Goal: Task Accomplishment & Management: Complete application form

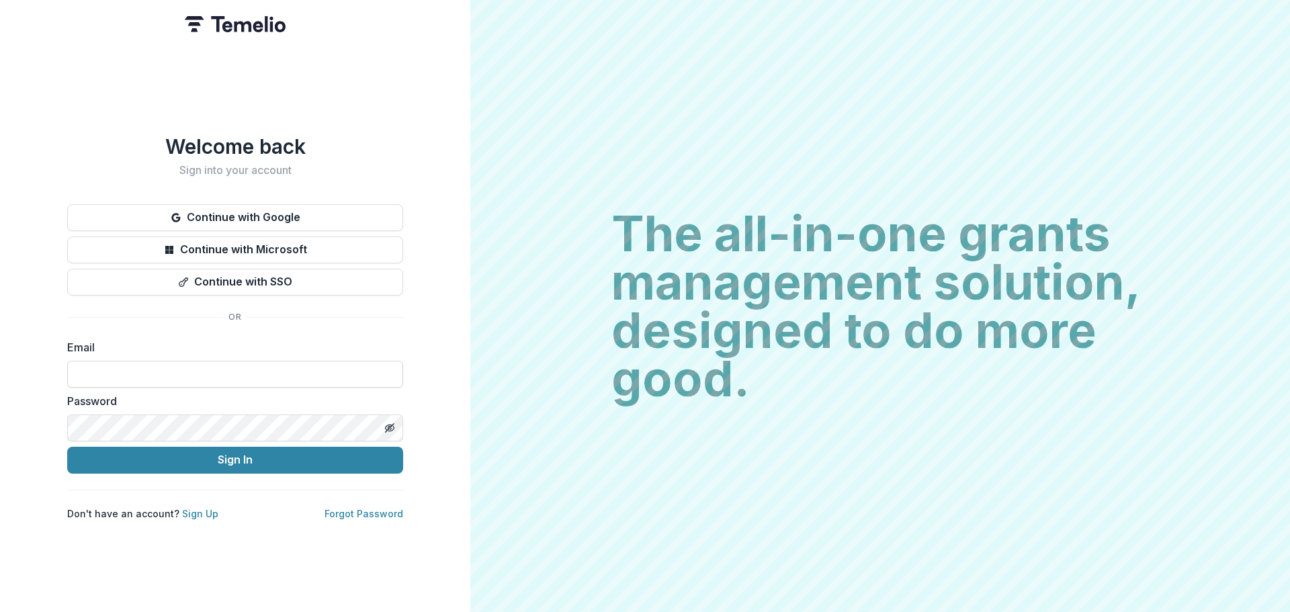
click at [161, 364] on input at bounding box center [235, 374] width 336 height 27
type input "**********"
click at [67, 447] on button "Sign In" at bounding box center [235, 460] width 336 height 27
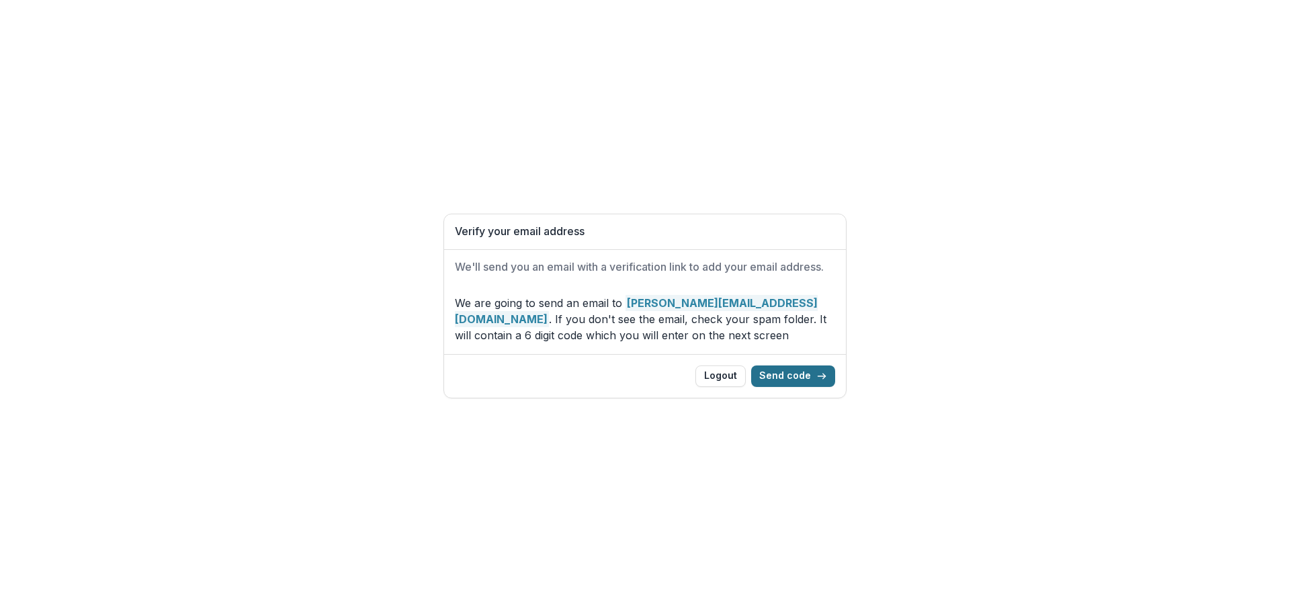
click at [798, 374] on button "Send code" at bounding box center [793, 377] width 84 height 22
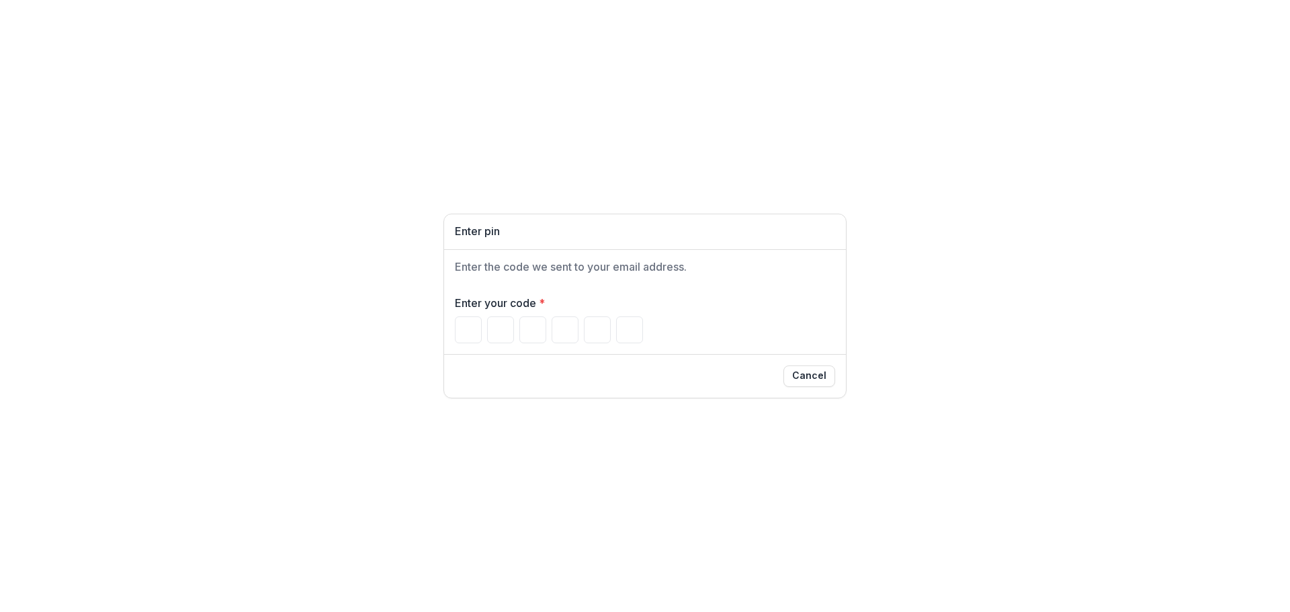
type input "*"
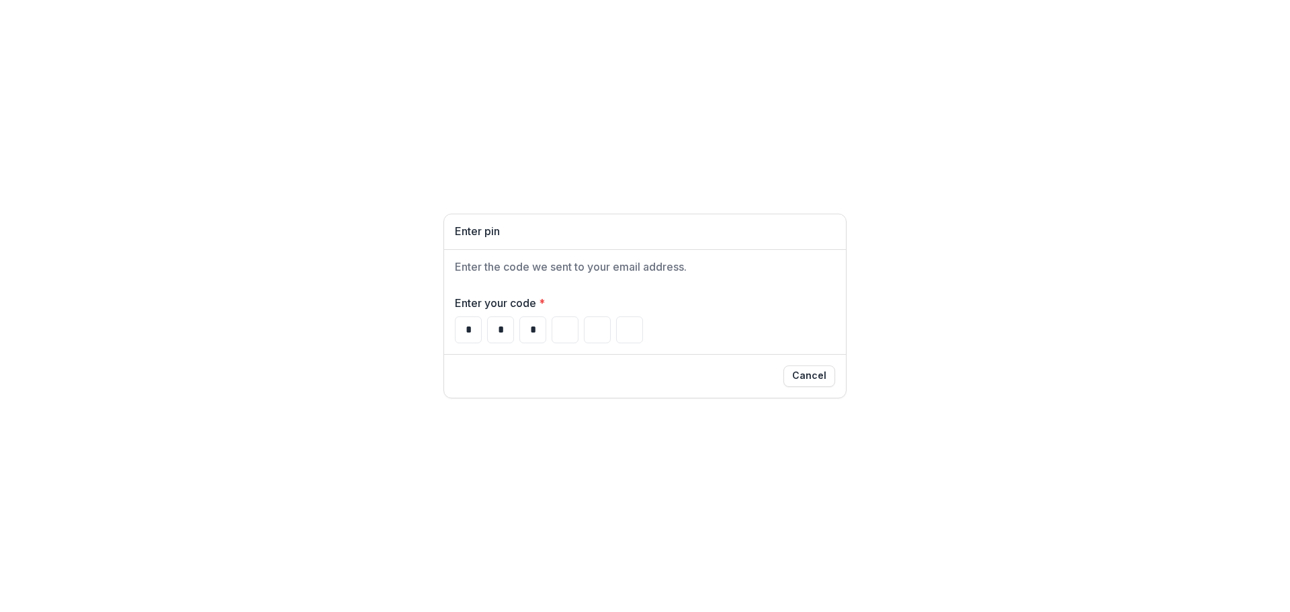
type input "*"
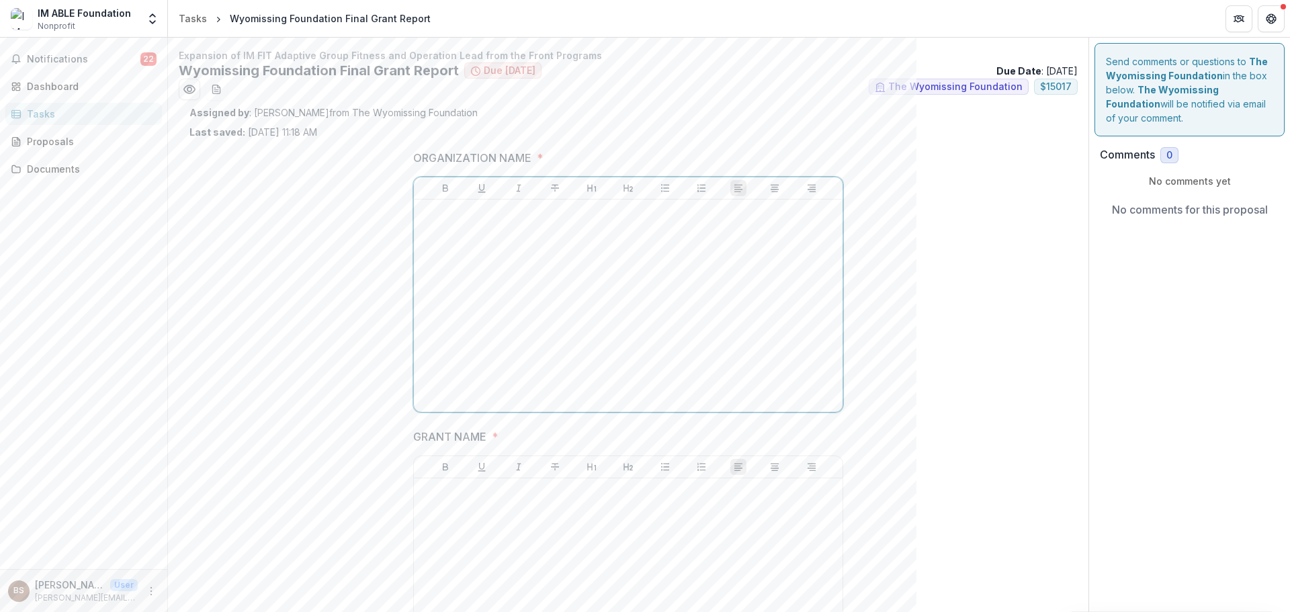
click at [630, 323] on div at bounding box center [628, 306] width 418 height 202
click at [595, 343] on div at bounding box center [628, 306] width 418 height 202
click at [556, 496] on p at bounding box center [628, 491] width 418 height 15
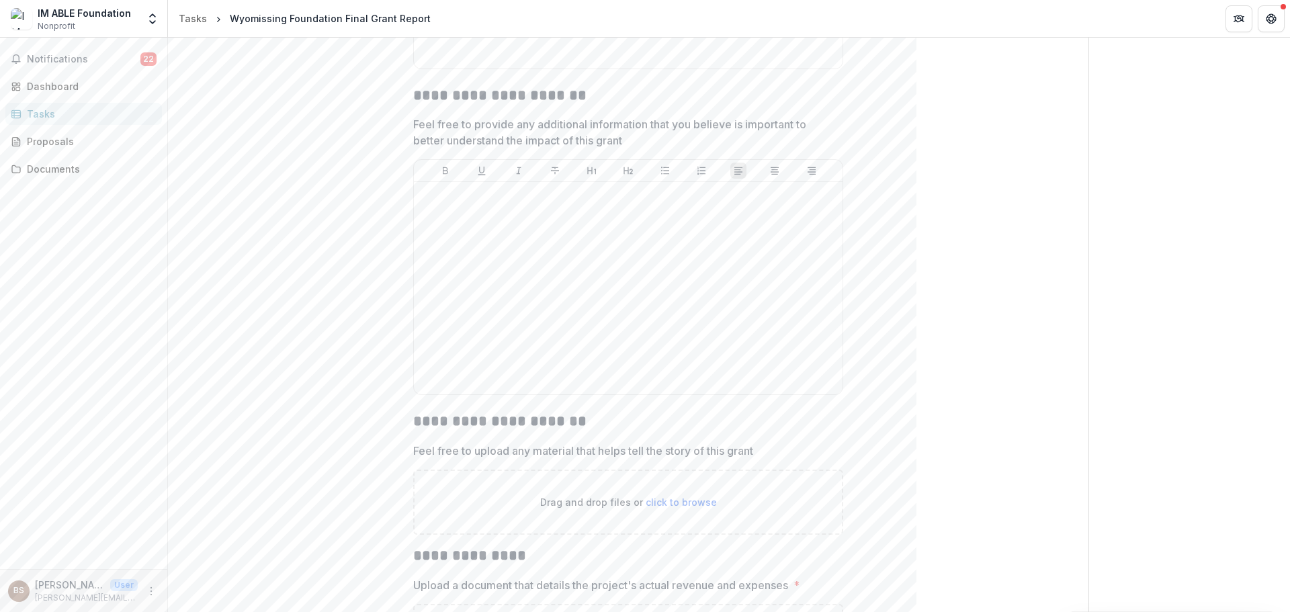
scroll to position [4280, 0]
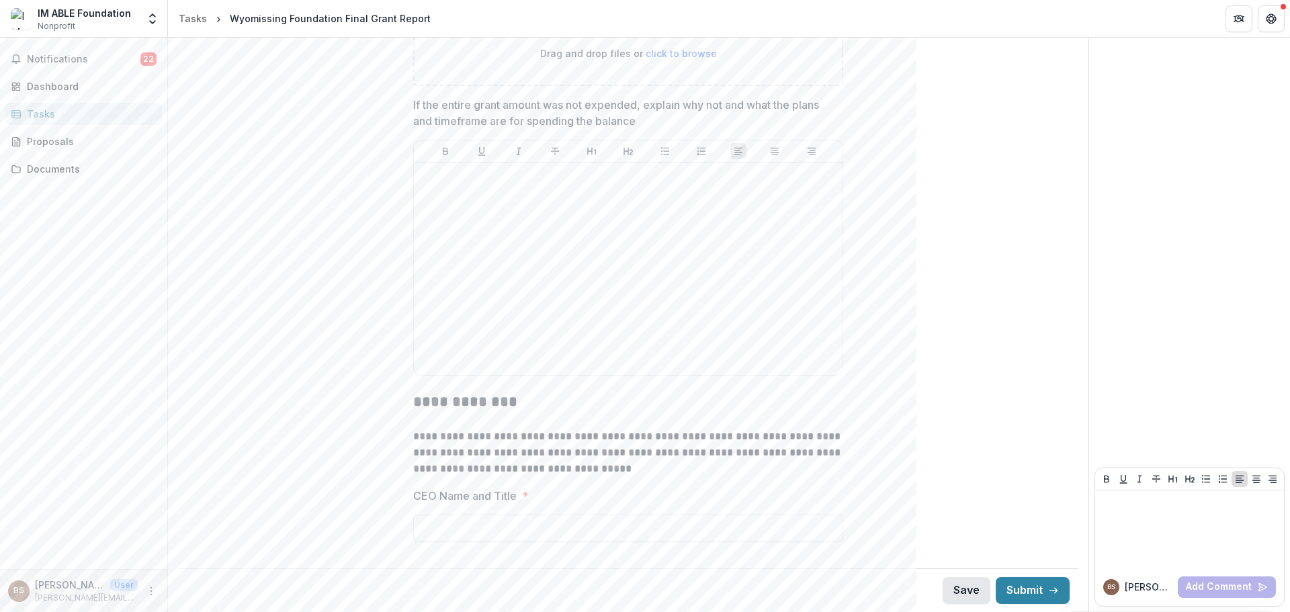
click at [966, 590] on button "Save" at bounding box center [967, 590] width 48 height 27
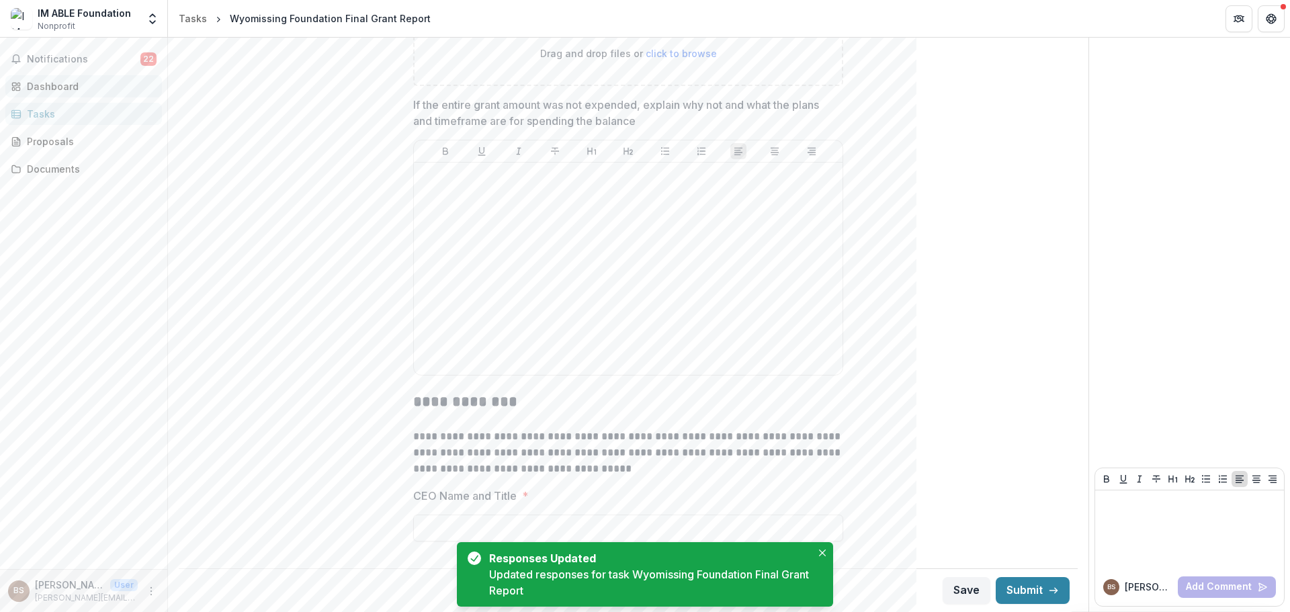
click at [57, 89] on div "Dashboard" at bounding box center [89, 86] width 124 height 14
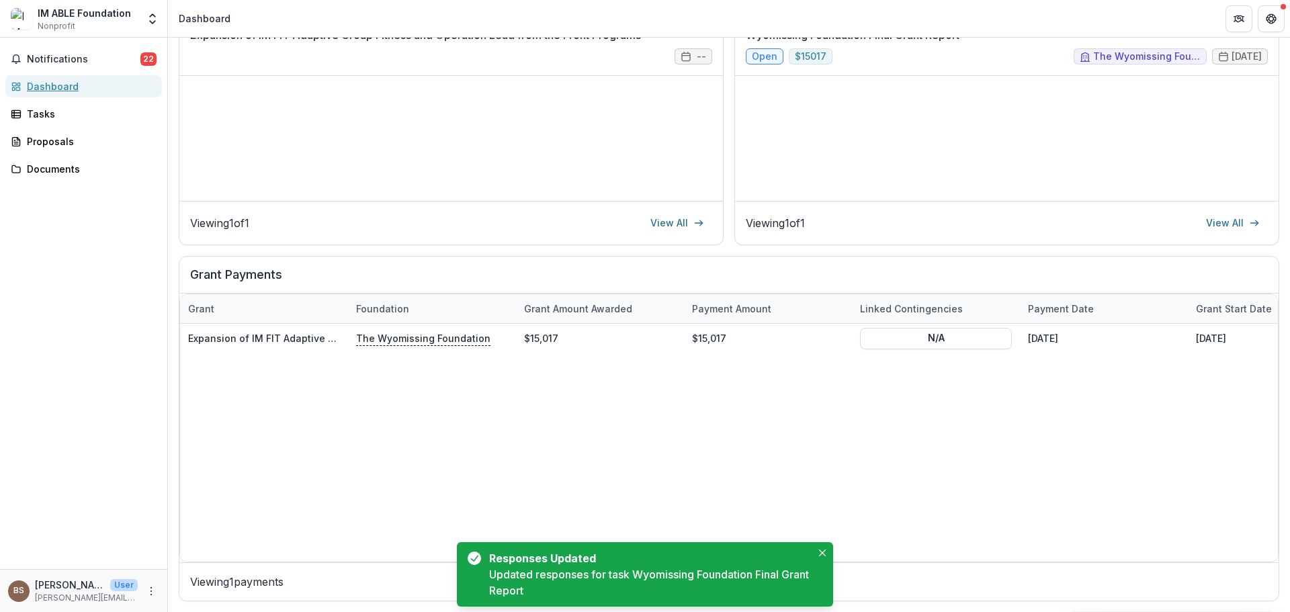
scroll to position [242, 0]
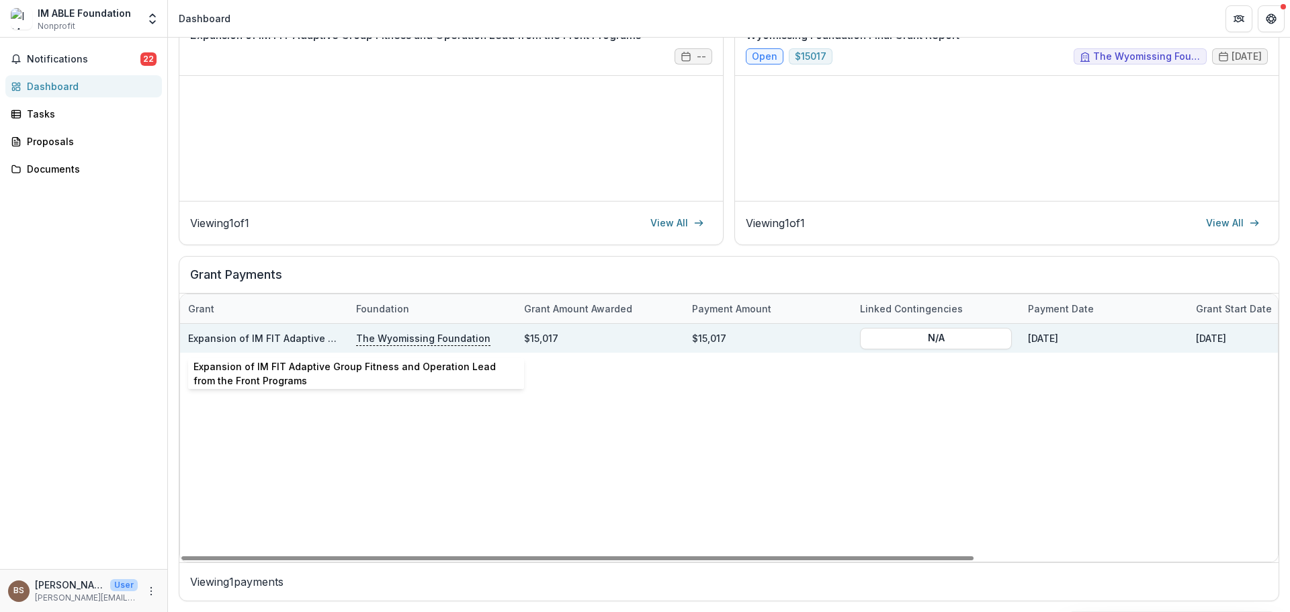
click at [286, 339] on link "Expansion of IM FIT Adaptive Group Fitness and Operation Lead from the Front Pr…" at bounding box center [397, 338] width 419 height 11
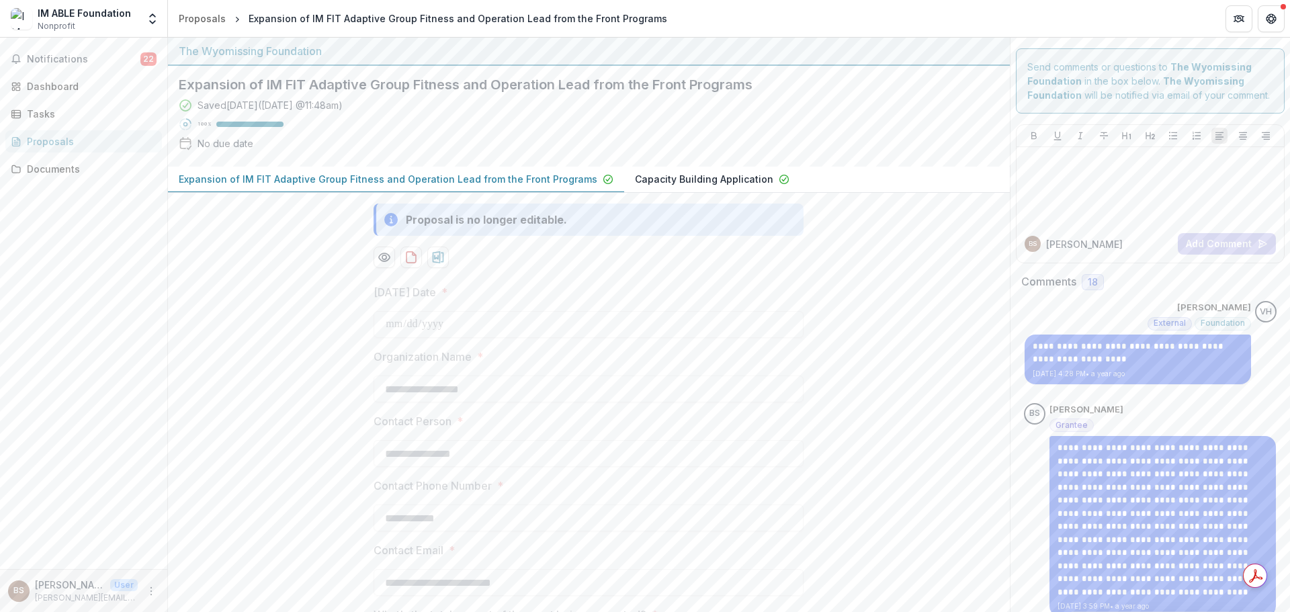
drag, startPoint x: 193, startPoint y: 180, endPoint x: 474, endPoint y: 195, distance: 282.0
drag, startPoint x: 587, startPoint y: 180, endPoint x: 339, endPoint y: 187, distance: 248.8
click at [345, 187] on button "Expansion of IM FIT Adaptive Group Fitness and Operation Lead from the Front Pr…" at bounding box center [396, 180] width 456 height 26
click at [45, 117] on div "Tasks" at bounding box center [89, 114] width 124 height 14
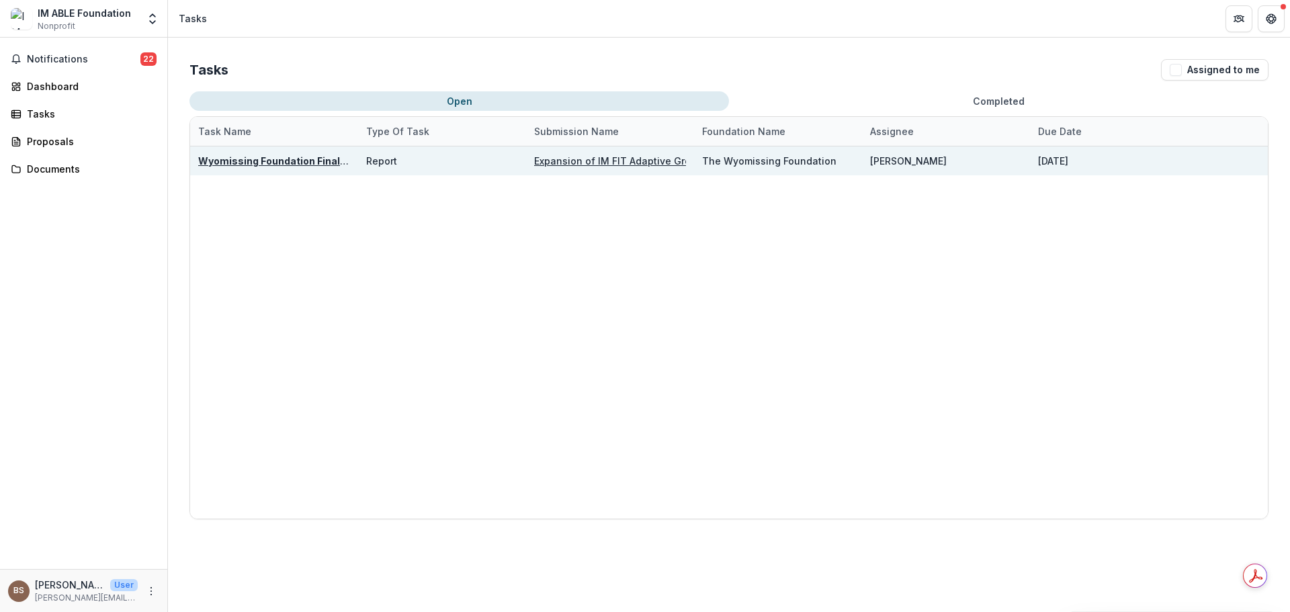
click at [284, 160] on u "Wyomissing Foundation Final Grant Report" at bounding box center [301, 160] width 206 height 11
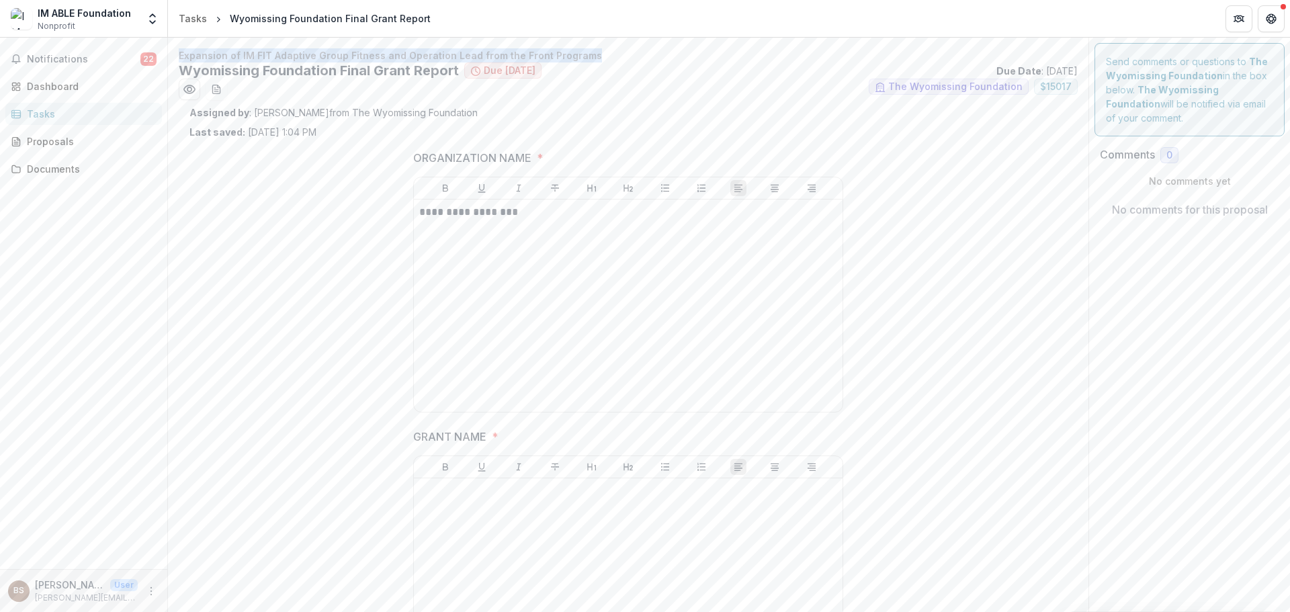
drag, startPoint x: 581, startPoint y: 56, endPoint x: 177, endPoint y: 51, distance: 404.0
copy p "Expansion of IM FIT Adaptive Group Fitness and Operation Lead from the Front Pr…"
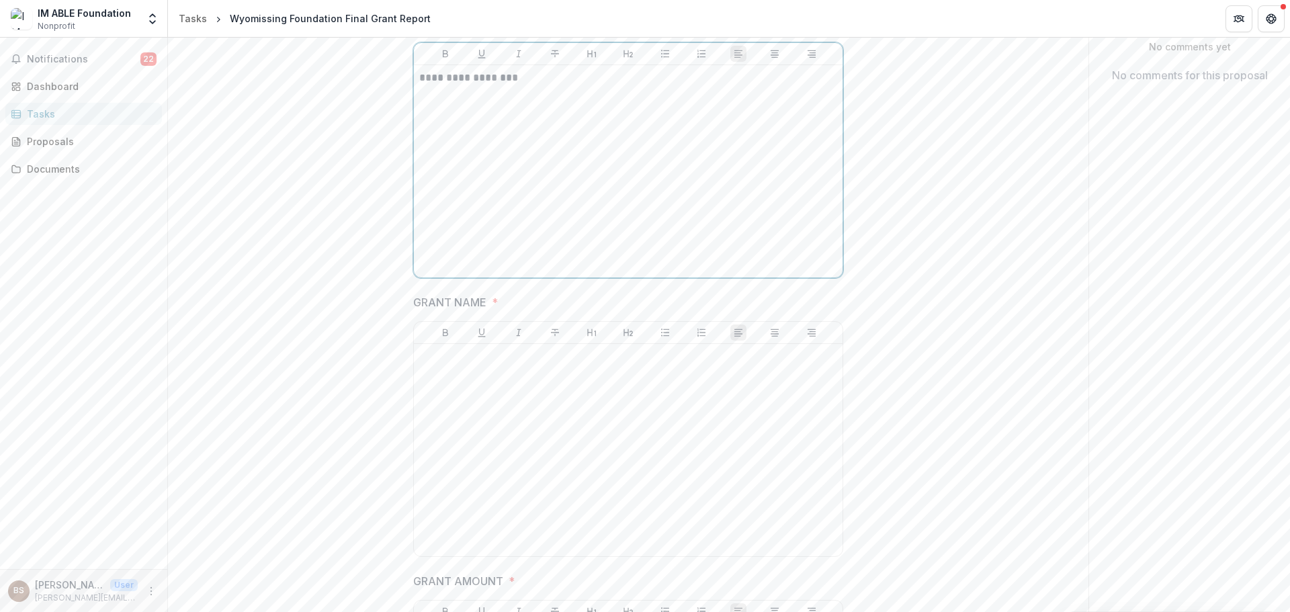
click at [553, 219] on div "**********" at bounding box center [628, 172] width 418 height 202
click at [579, 370] on div at bounding box center [628, 450] width 418 height 202
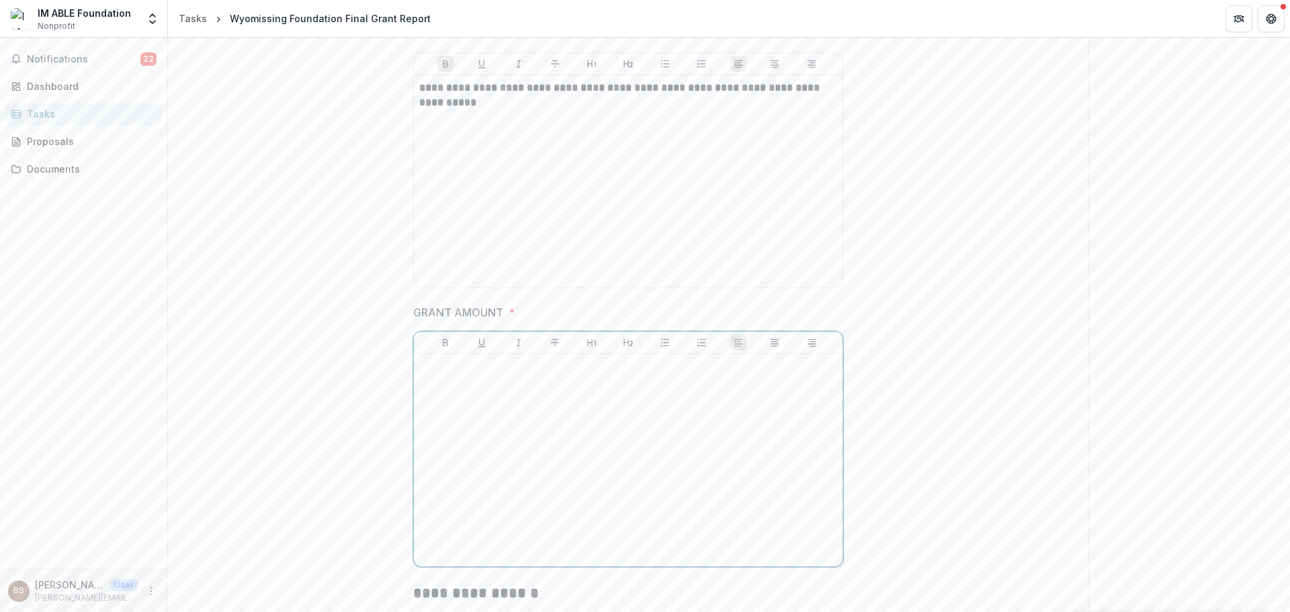
click at [595, 402] on div at bounding box center [628, 461] width 418 height 202
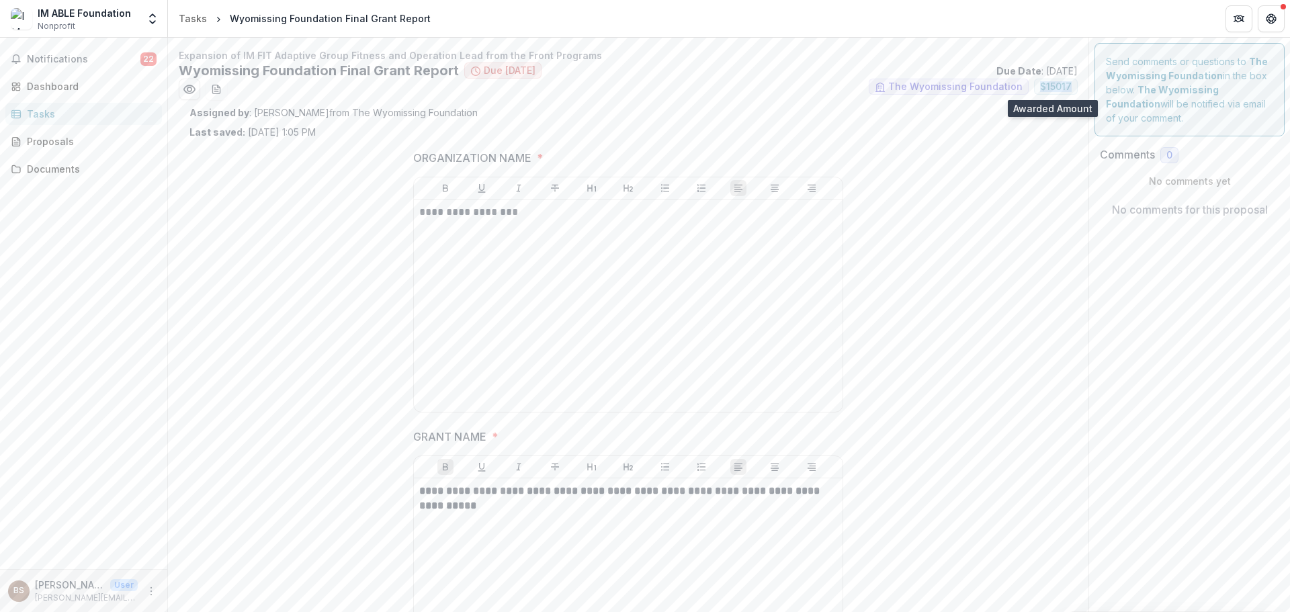
drag, startPoint x: 1035, startPoint y: 87, endPoint x: 1073, endPoint y: 91, distance: 38.5
click at [1073, 91] on span "$ 15017" at bounding box center [1056, 87] width 44 height 16
copy span "$ 15017"
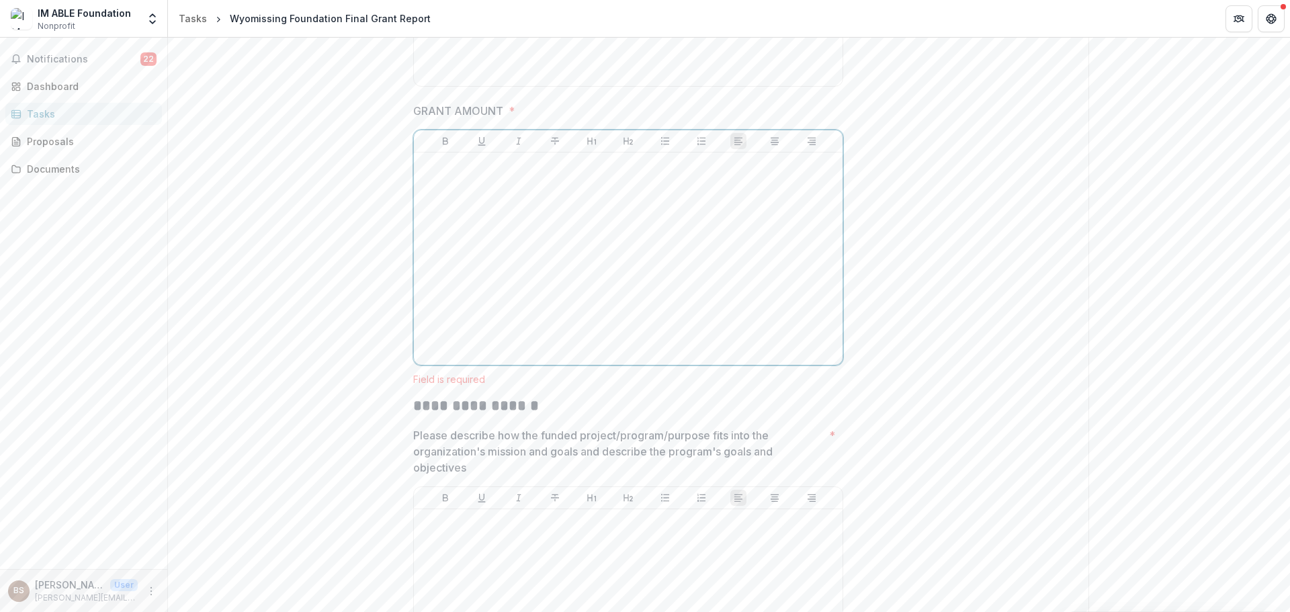
click at [641, 284] on div at bounding box center [628, 259] width 418 height 202
paste div
click at [433, 163] on strong "******" at bounding box center [435, 165] width 33 height 10
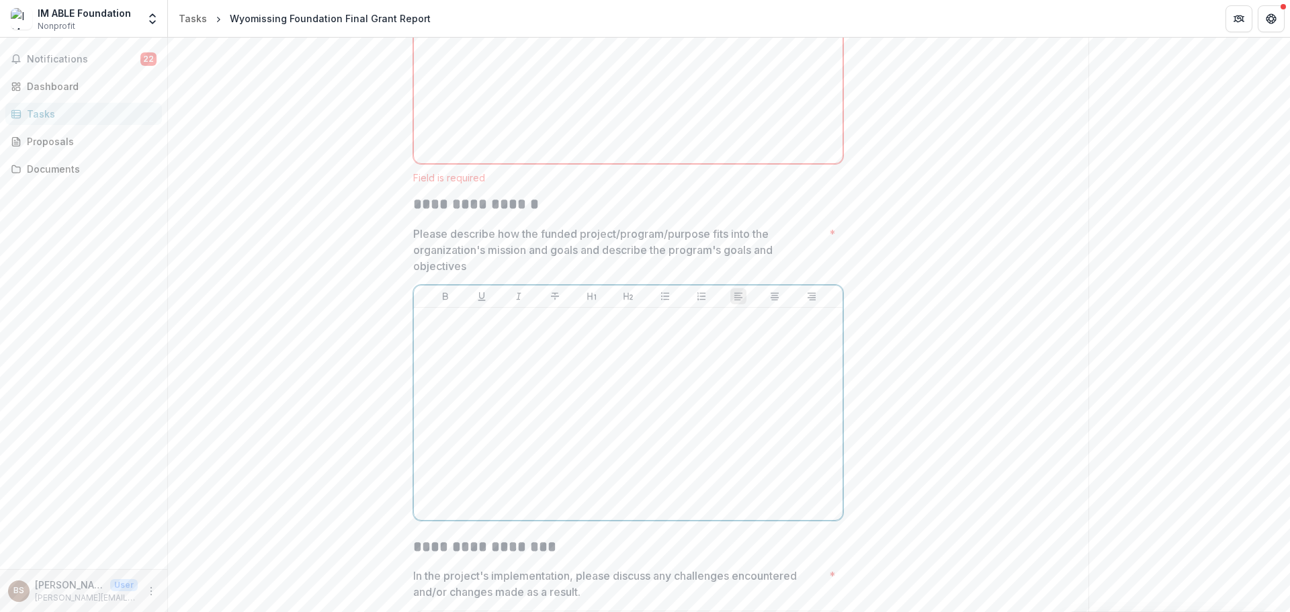
click at [671, 404] on div at bounding box center [628, 414] width 418 height 202
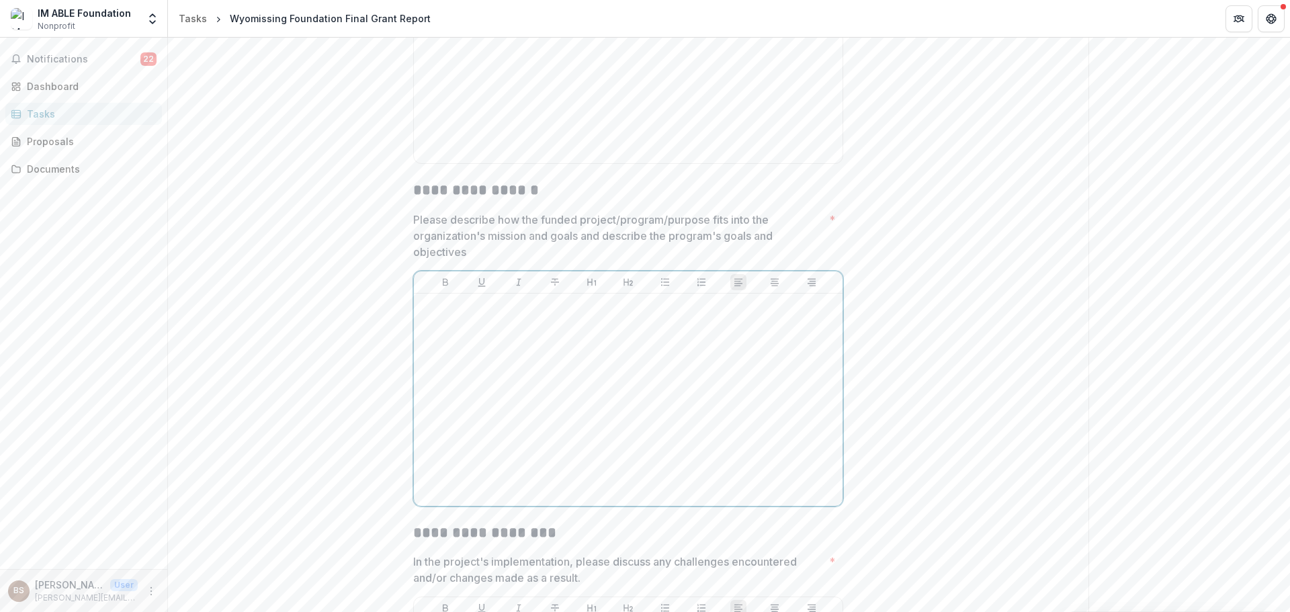
scroll to position [792, 0]
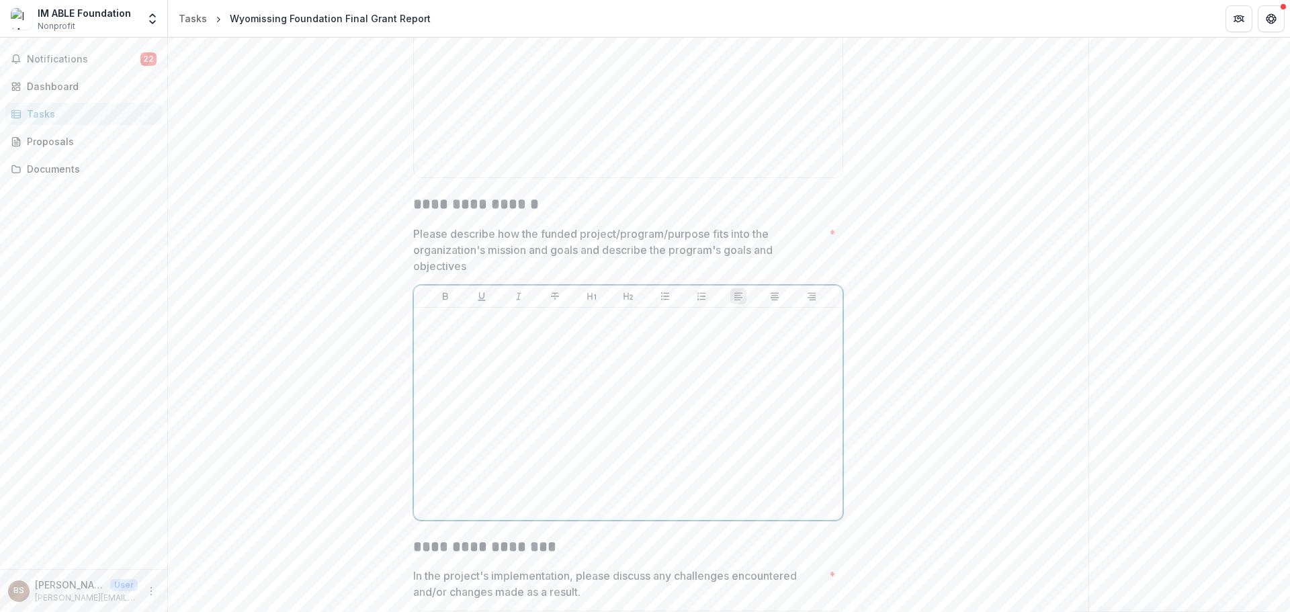
click at [688, 411] on div at bounding box center [628, 414] width 418 height 202
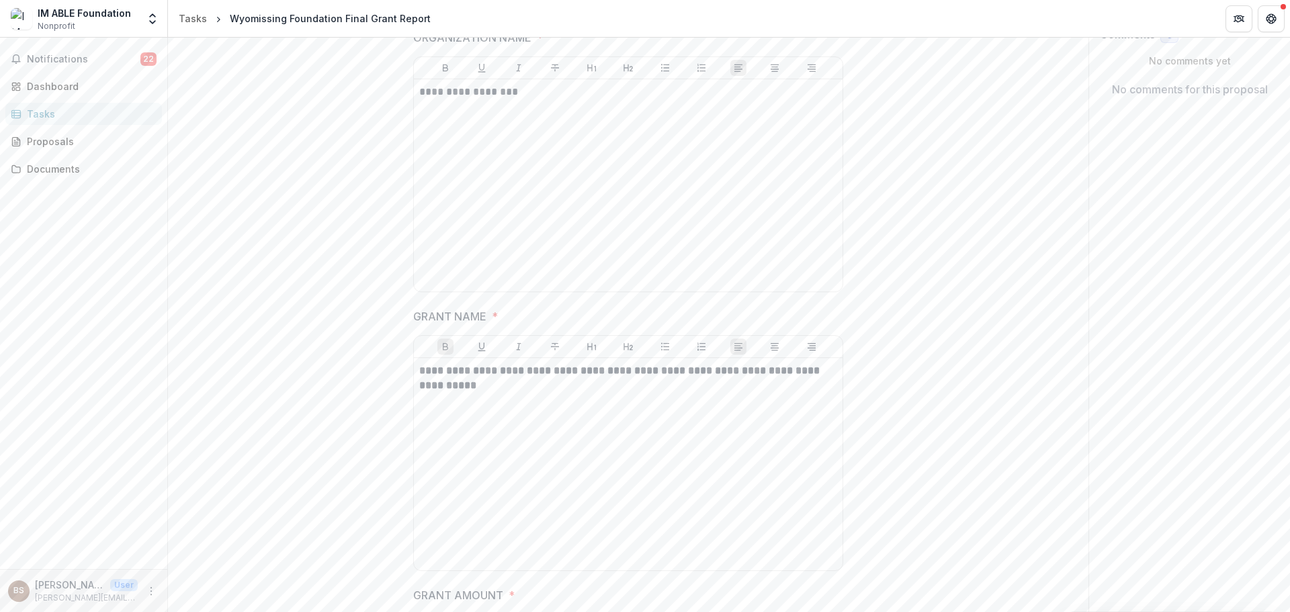
scroll to position [0, 0]
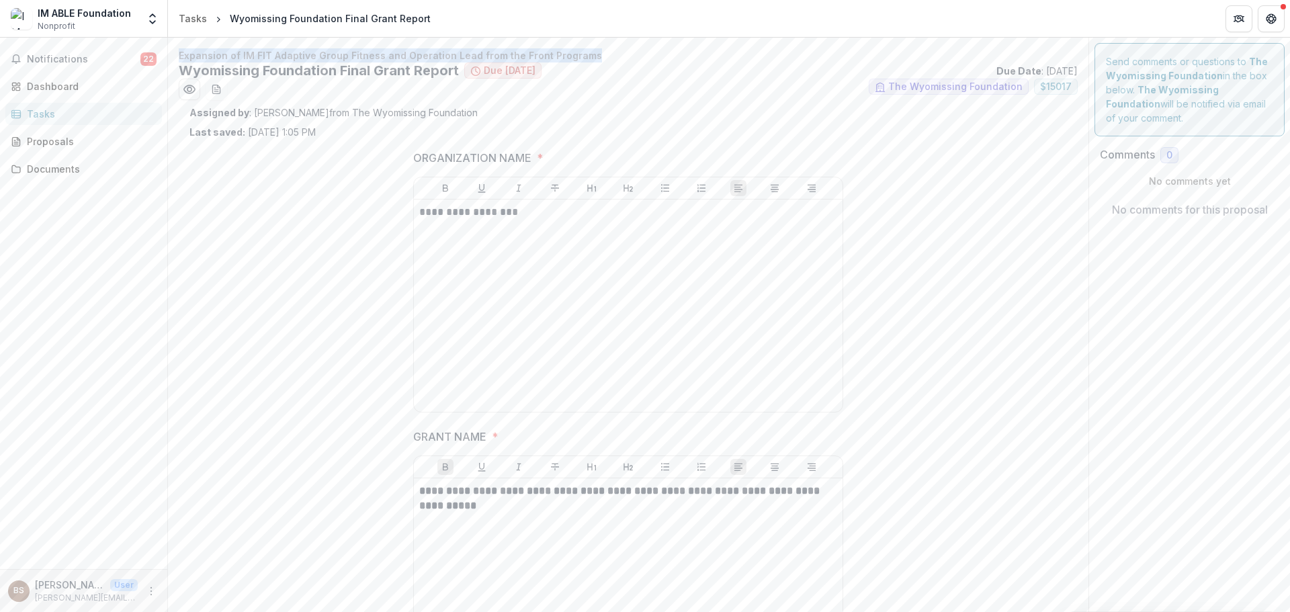
drag, startPoint x: 535, startPoint y: 54, endPoint x: 180, endPoint y: 54, distance: 354.9
click at [180, 54] on p "Expansion of IM FIT Adaptive Group Fitness and Operation Lead from the Front Pr…" at bounding box center [628, 55] width 899 height 14
copy p "Expansion of IM FIT Adaptive Group Fitness and Operation Lead from the Front Pr…"
click at [507, 525] on div "**********" at bounding box center [628, 585] width 418 height 202
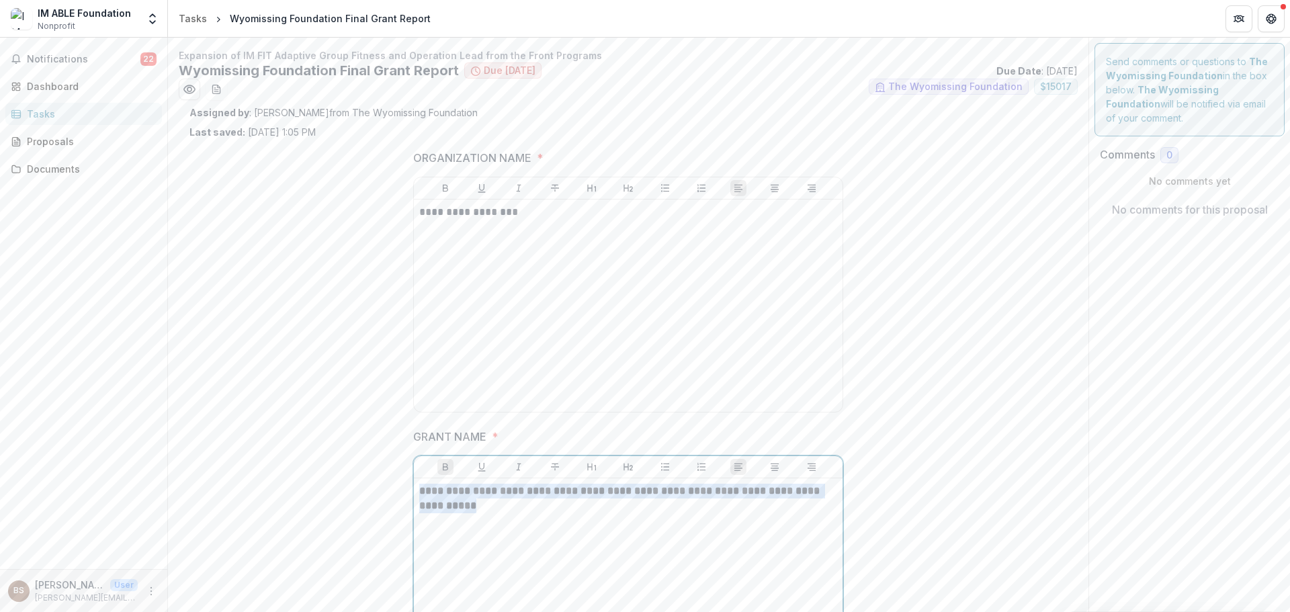
drag, startPoint x: 508, startPoint y: 518, endPoint x: 382, endPoint y: 481, distance: 131.0
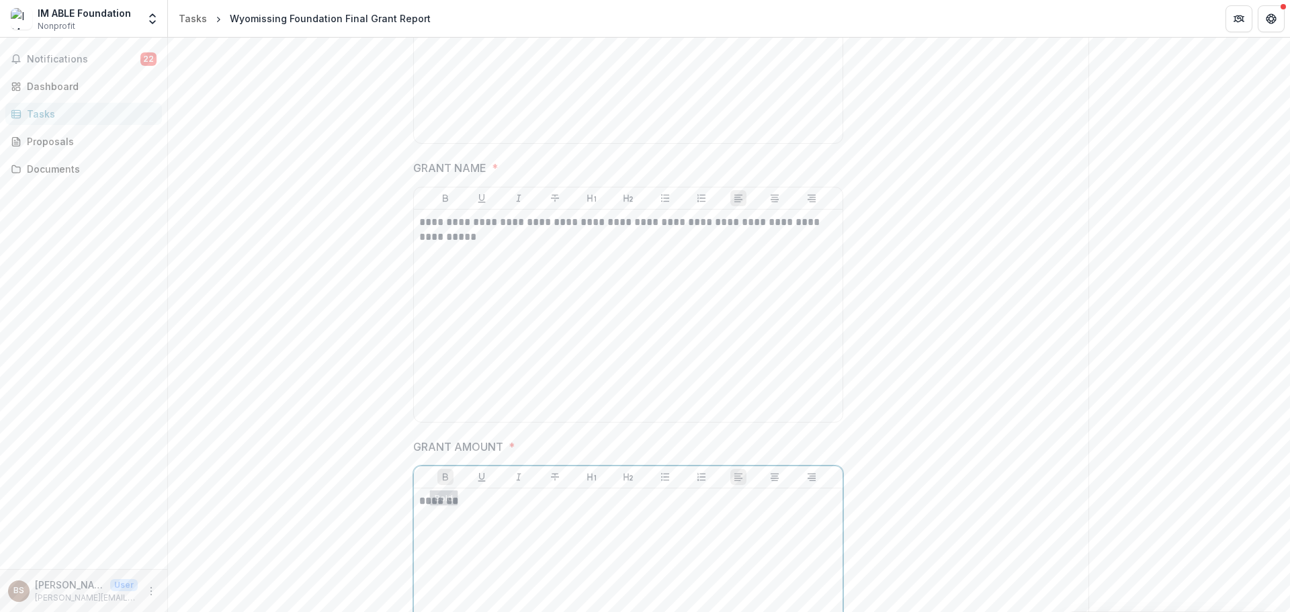
click at [526, 503] on p "*******" at bounding box center [628, 501] width 418 height 15
drag, startPoint x: 526, startPoint y: 503, endPoint x: 294, endPoint y: 487, distance: 233.1
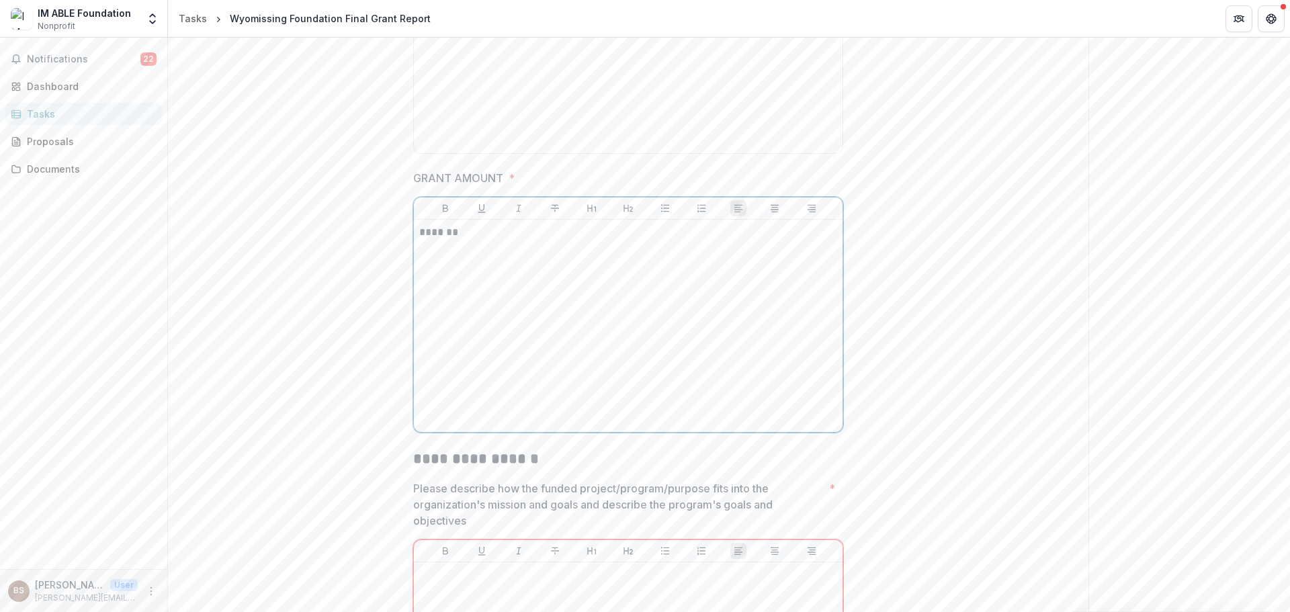
scroll to position [807, 0]
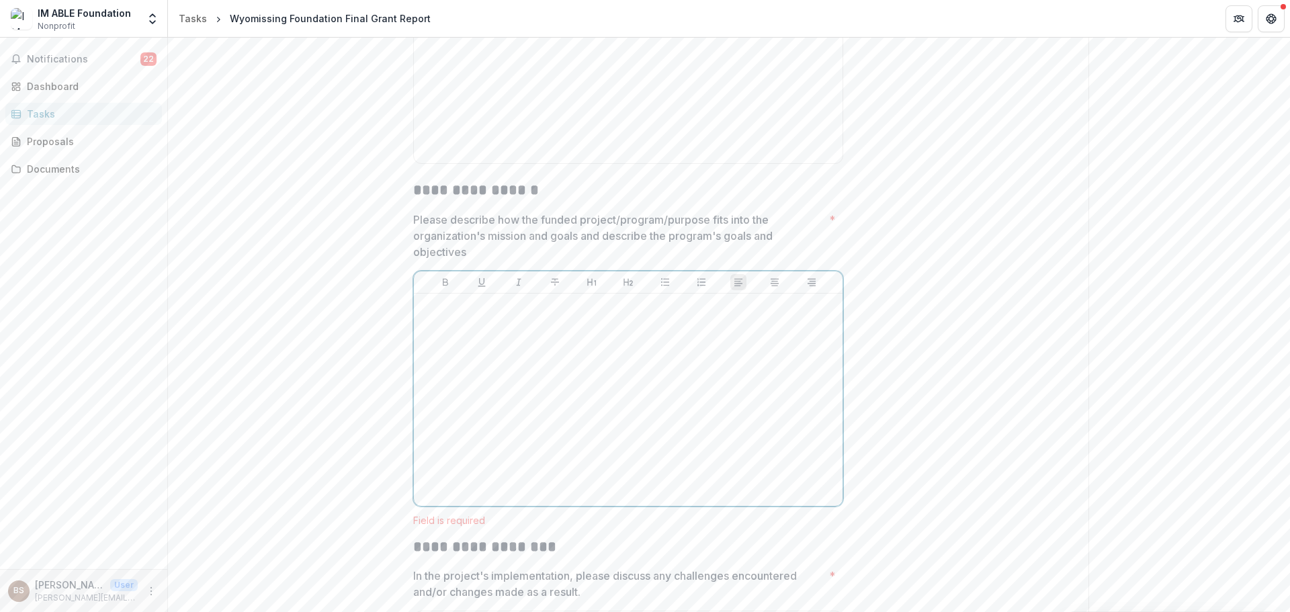
click at [613, 384] on div at bounding box center [628, 400] width 418 height 202
drag, startPoint x: 411, startPoint y: 219, endPoint x: 492, endPoint y: 249, distance: 86.5
copy p "Please describe how the funded project/program/purpose fits into the organizati…"
click at [630, 366] on div at bounding box center [628, 400] width 418 height 202
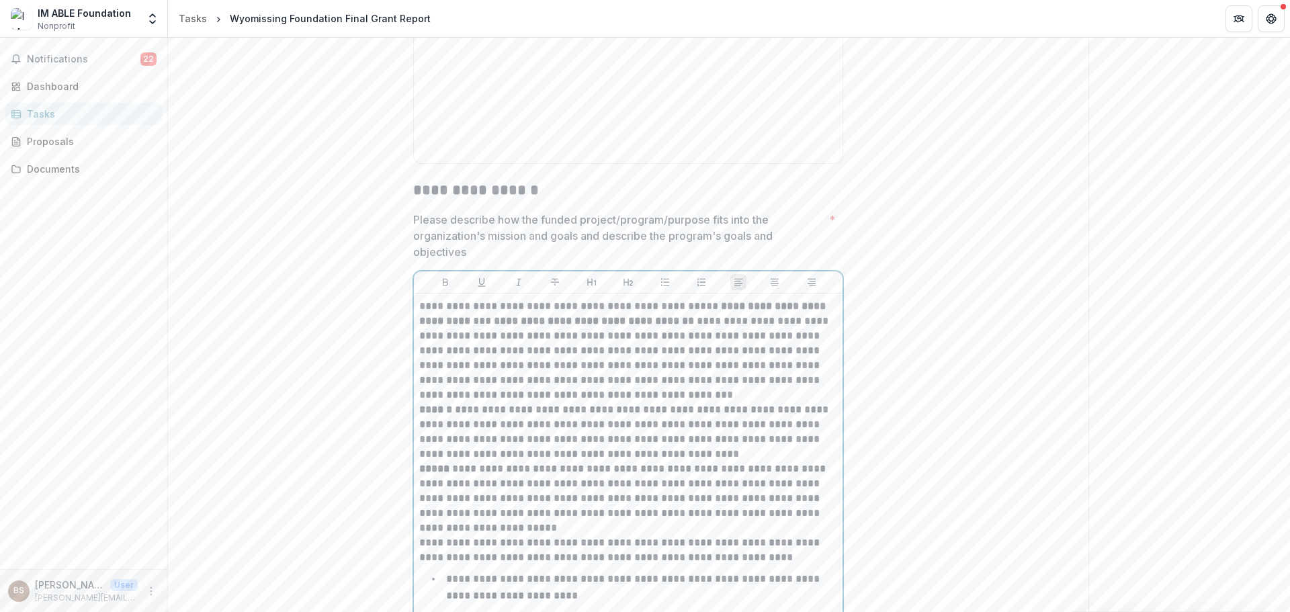
scroll to position [960, 0]
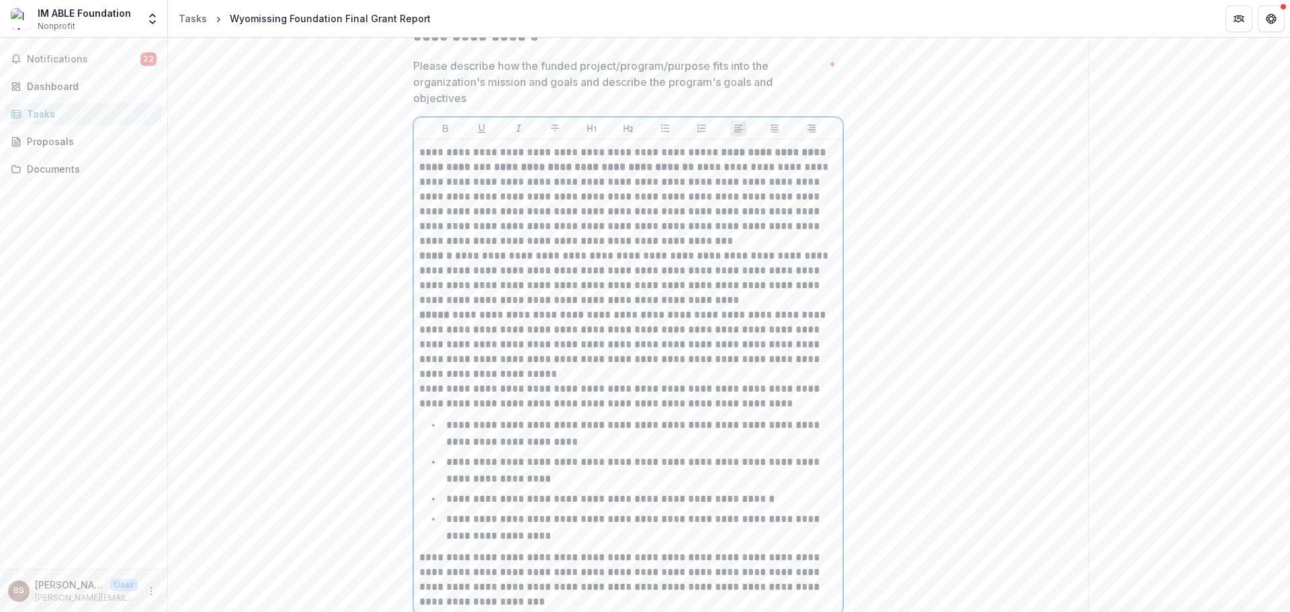
click at [768, 245] on p "**********" at bounding box center [628, 197] width 418 height 104
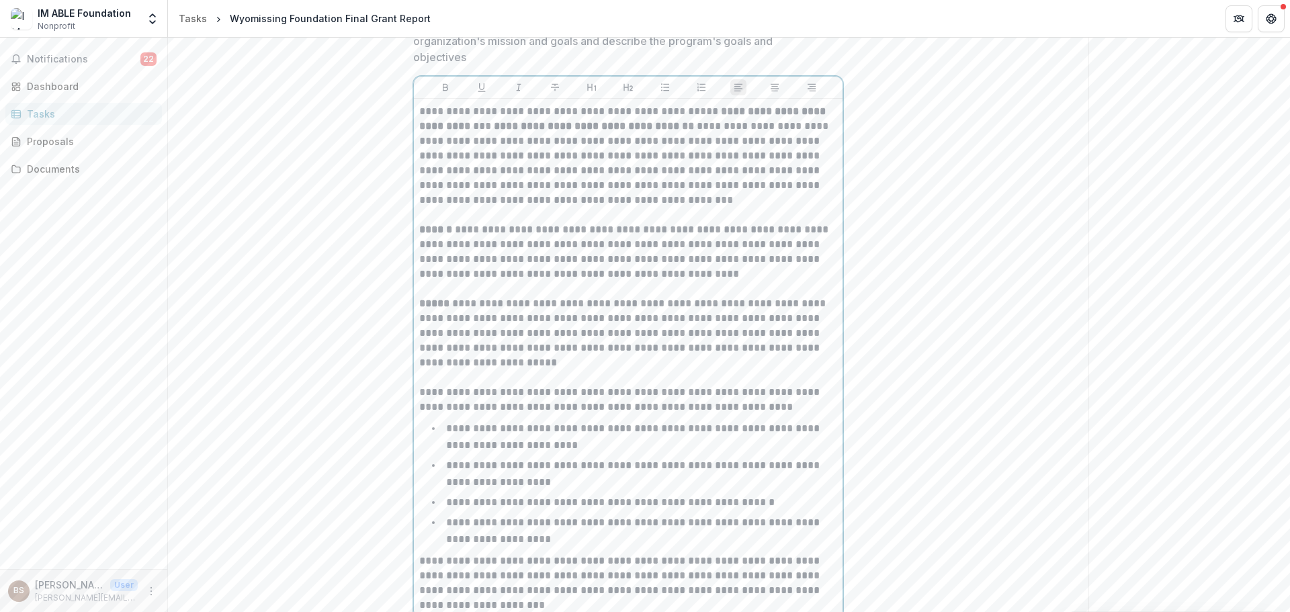
scroll to position [1405, 0]
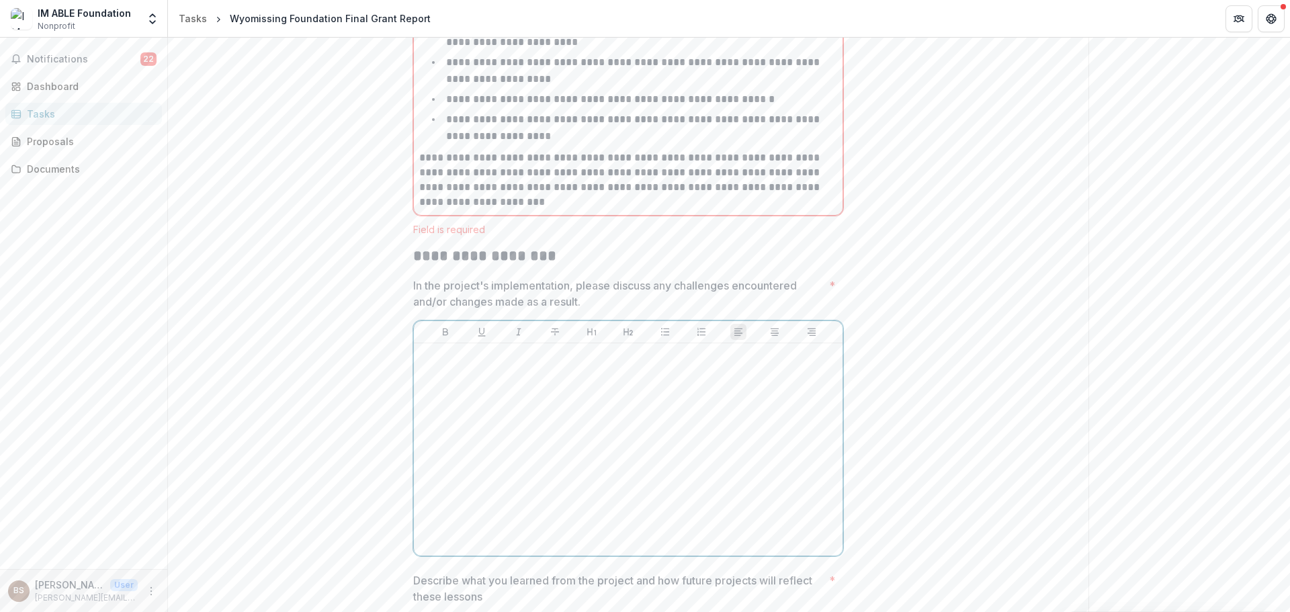
click at [600, 458] on div at bounding box center [628, 450] width 418 height 202
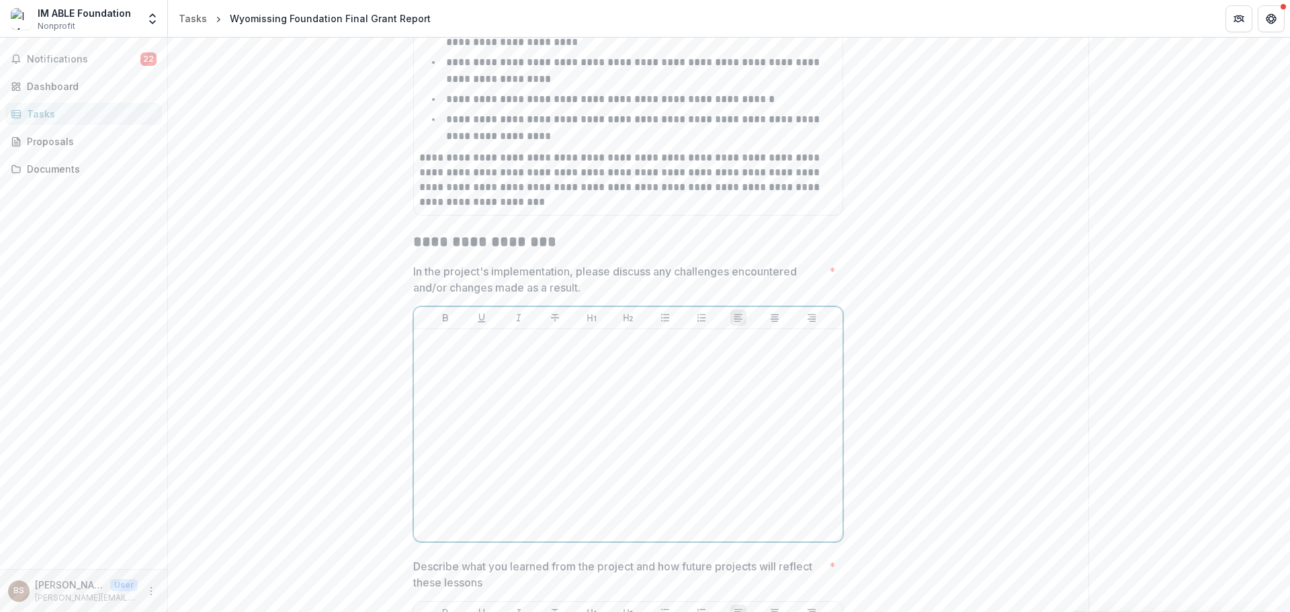
scroll to position [1391, 0]
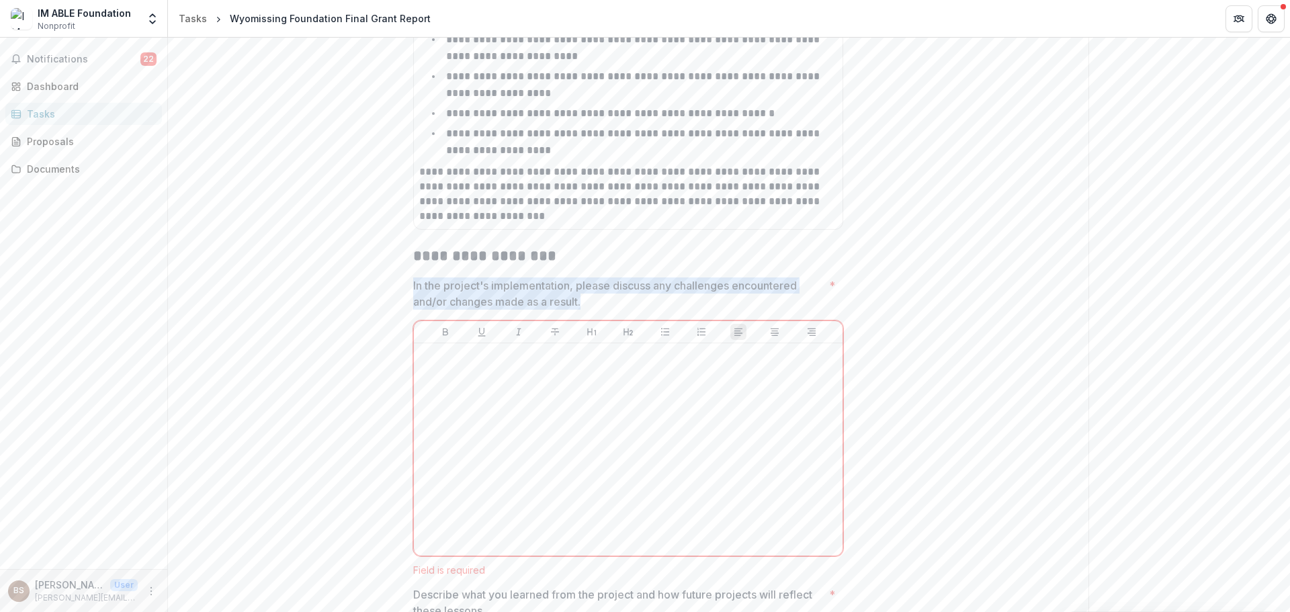
drag, startPoint x: 453, startPoint y: 289, endPoint x: 616, endPoint y: 302, distance: 163.9
click at [616, 302] on p "In the project's implementation, please discuss any challenges encountered and/…" at bounding box center [618, 294] width 411 height 32
click at [505, 403] on div at bounding box center [628, 450] width 418 height 202
drag, startPoint x: 602, startPoint y: 300, endPoint x: 378, endPoint y: 284, distance: 223.7
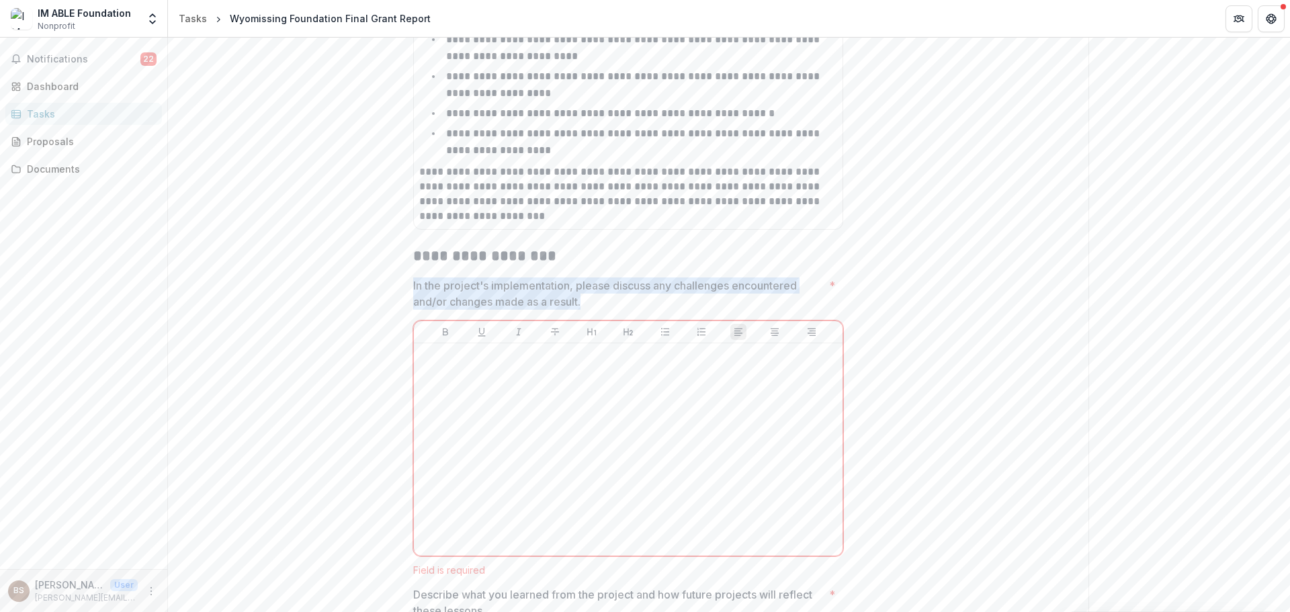
copy p "In the project's implementation, please discuss any challenges encountered and/…"
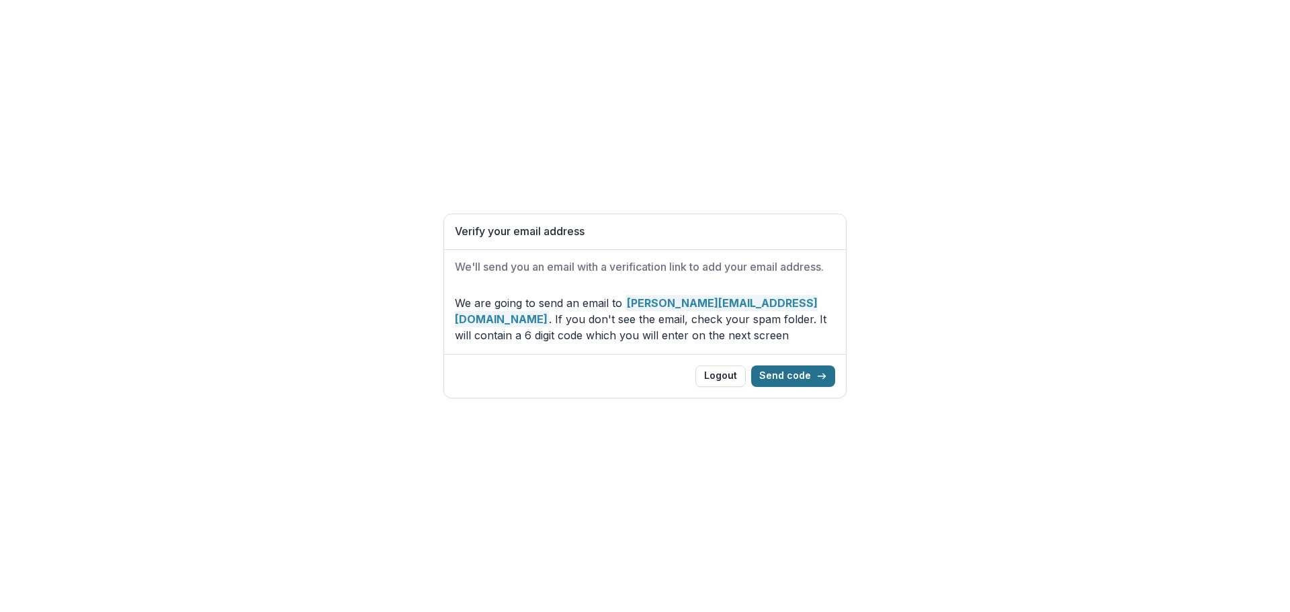
click at [790, 378] on button "Send code" at bounding box center [793, 377] width 84 height 22
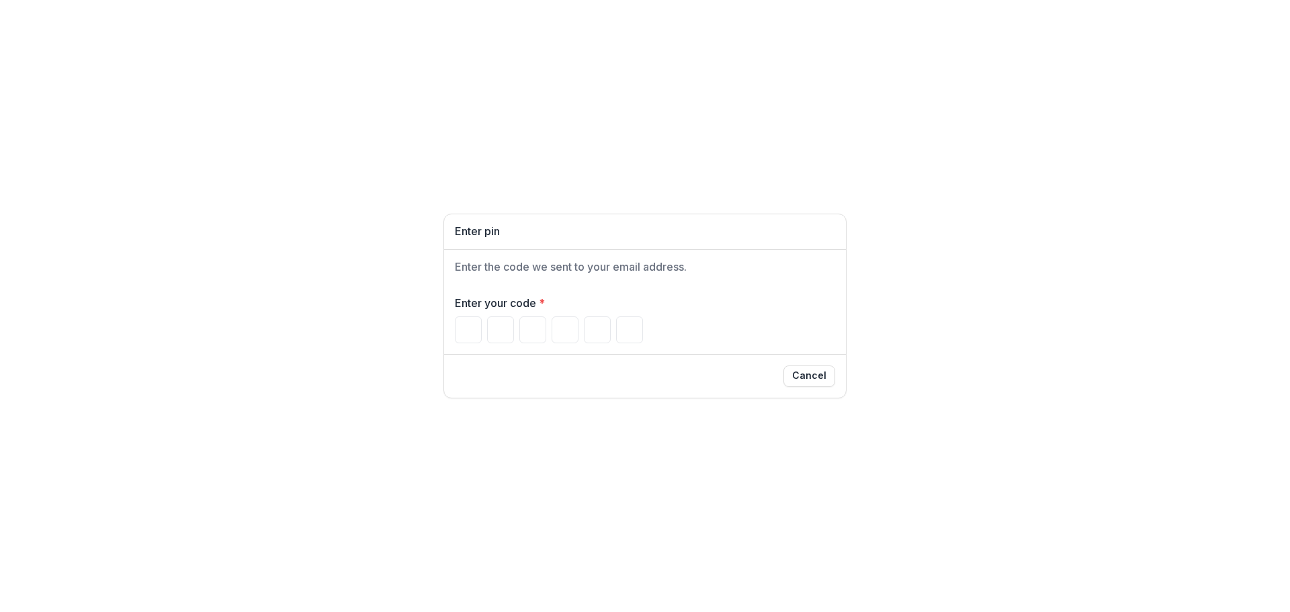
click at [452, 331] on div "Enter your code *" at bounding box center [645, 319] width 402 height 70
click at [468, 333] on input "Please enter your pin code" at bounding box center [468, 330] width 27 height 27
type input "*"
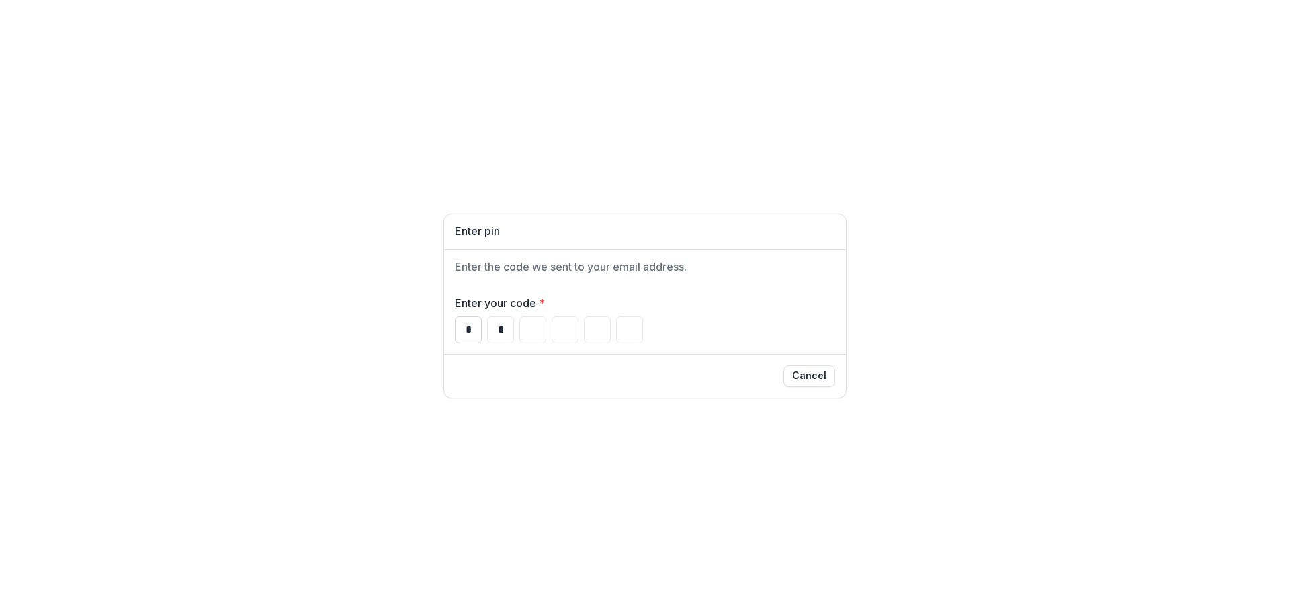
type input "*"
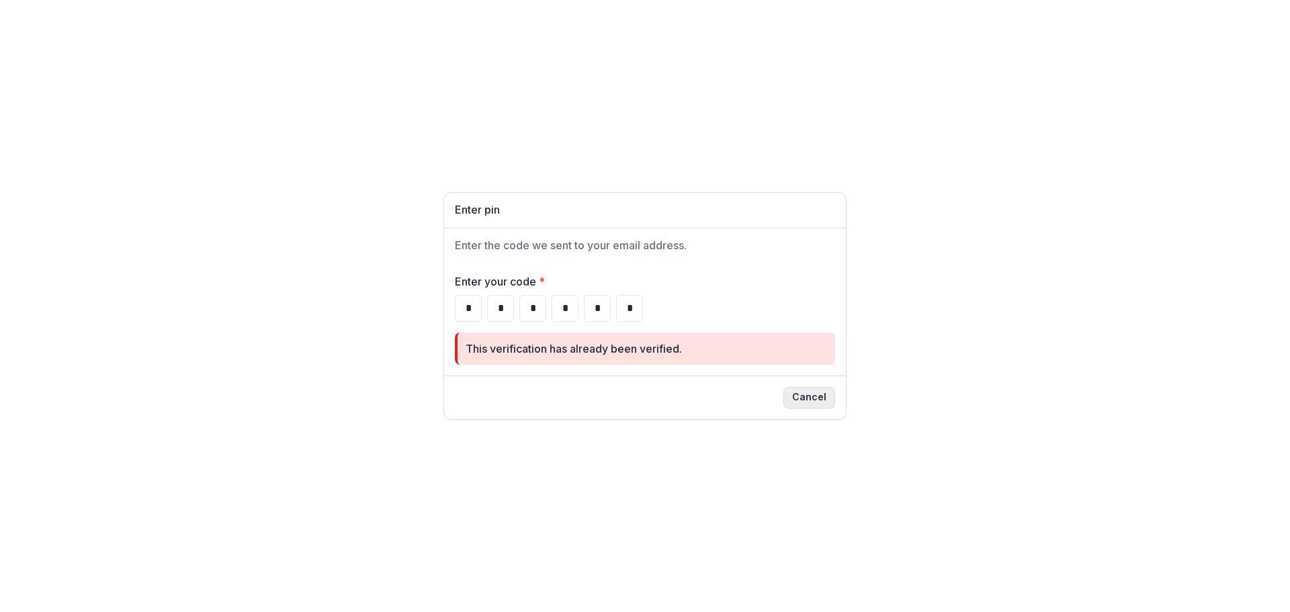
click at [826, 394] on button "Cancel" at bounding box center [810, 398] width 52 height 22
